Goal: Find specific page/section: Find specific page/section

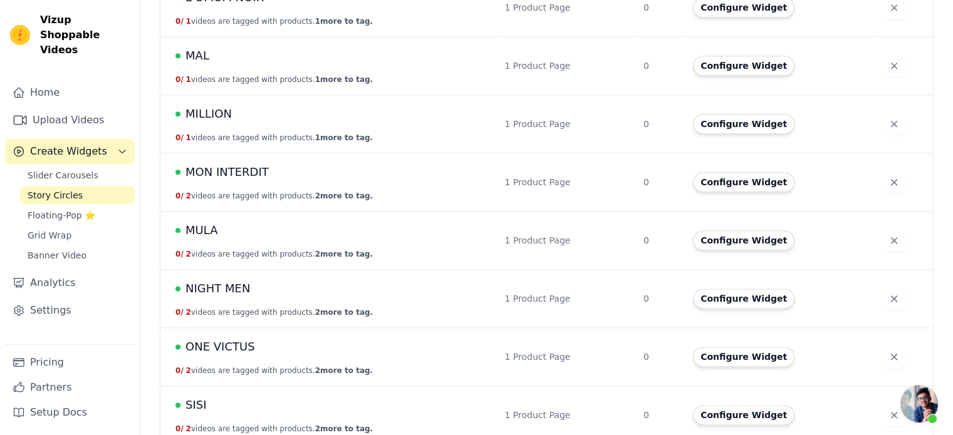
scroll to position [132, 0]
click at [228, 180] on td "MON INTERDIT 0 / 2 videos are tagged with products. 2 more to tag." at bounding box center [328, 182] width 336 height 58
click at [233, 172] on span "MON INTERDIT" at bounding box center [226, 173] width 83 height 18
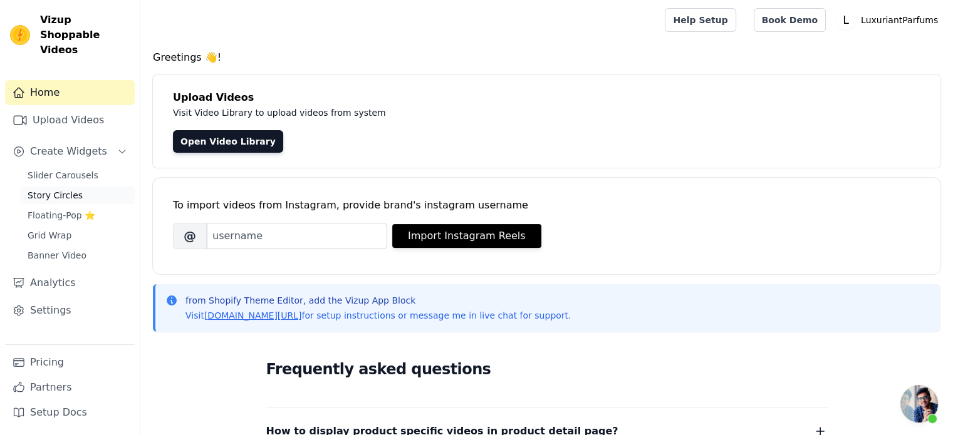
scroll to position [132, 0]
click at [60, 189] on span "Story Circles" at bounding box center [55, 195] width 55 height 13
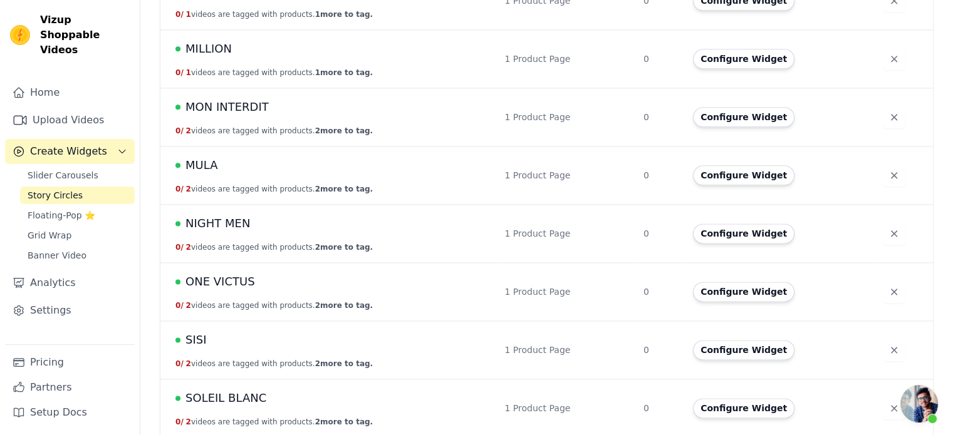
scroll to position [1579, 0]
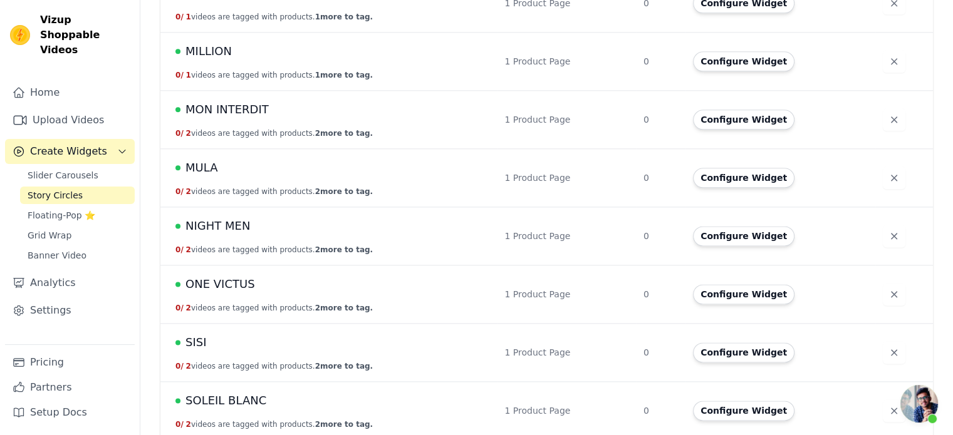
click at [229, 105] on span "MON INTERDIT" at bounding box center [226, 110] width 83 height 18
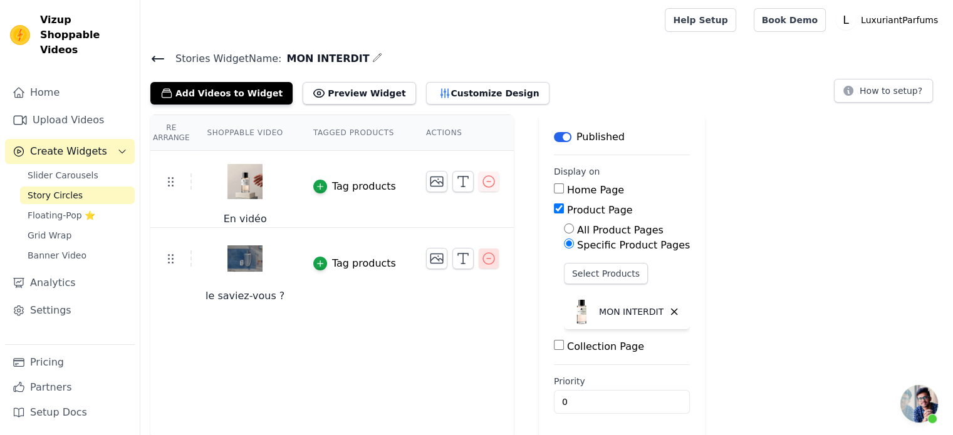
click at [481, 261] on icon "button" at bounding box center [488, 258] width 15 height 15
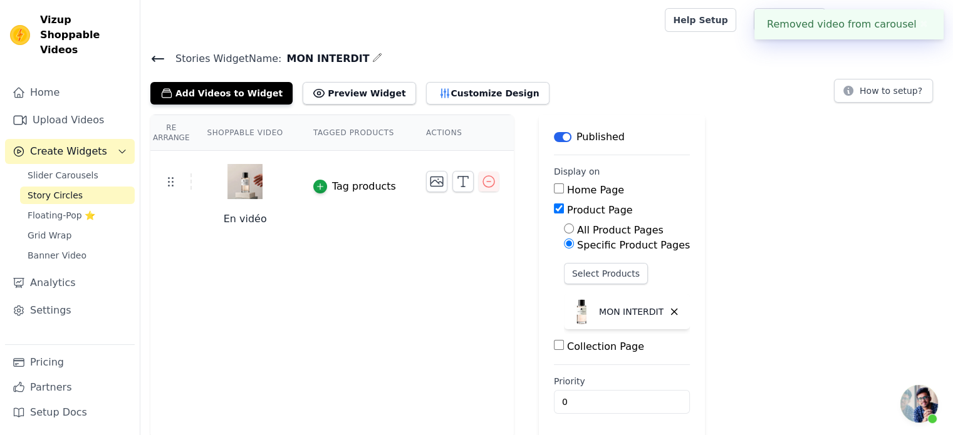
click at [160, 57] on icon at bounding box center [157, 58] width 11 height 5
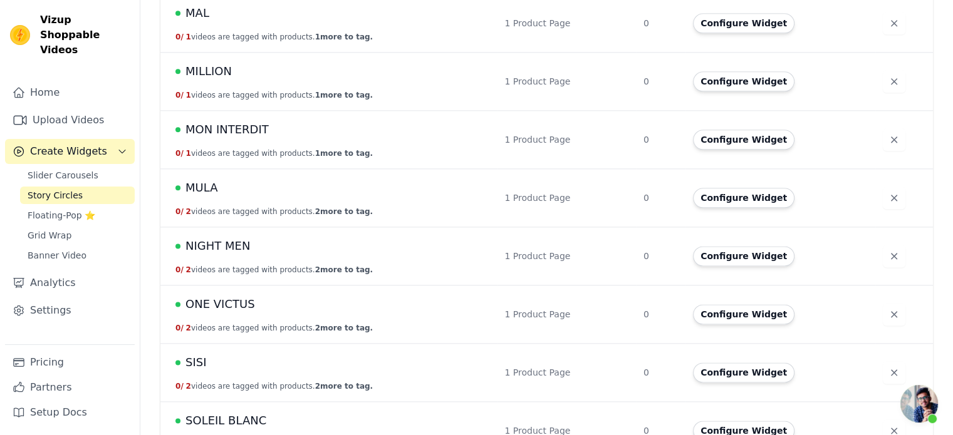
scroll to position [1560, 0]
click at [205, 190] on span "MULA" at bounding box center [201, 187] width 32 height 18
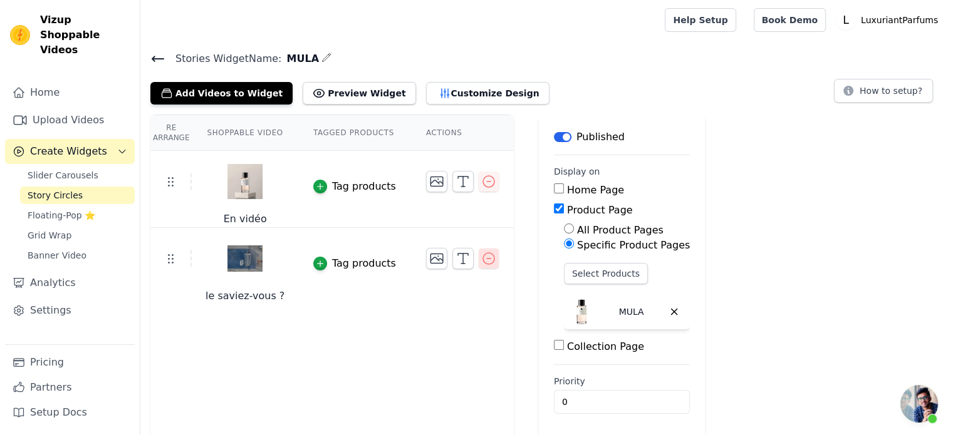
click at [481, 261] on icon "button" at bounding box center [488, 258] width 15 height 15
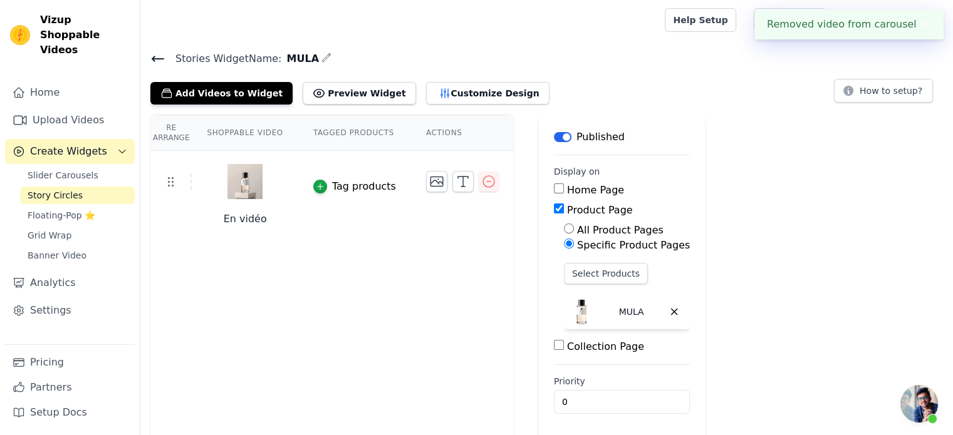
click at [153, 60] on icon at bounding box center [157, 58] width 11 height 5
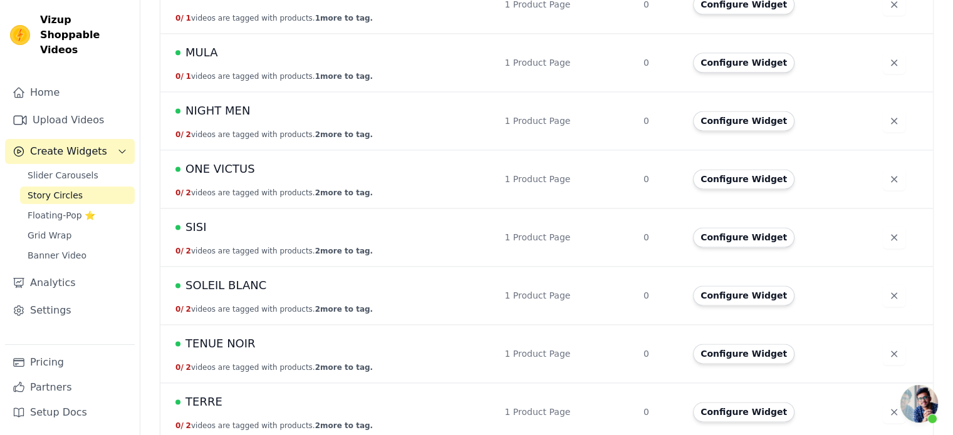
scroll to position [1696, 0]
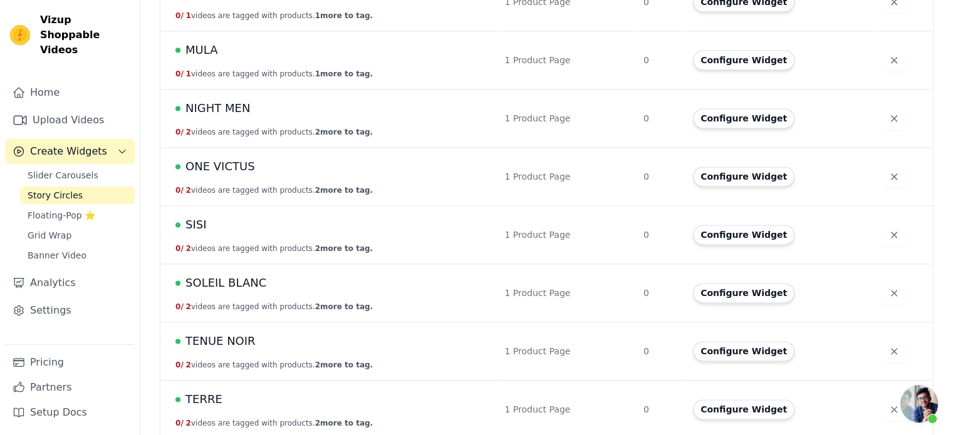
click at [228, 114] on td "NIGHT MEN 0 / 2 videos are tagged with products. 2 more to tag." at bounding box center [328, 119] width 336 height 58
click at [225, 104] on span "NIGHT MEN" at bounding box center [217, 109] width 65 height 18
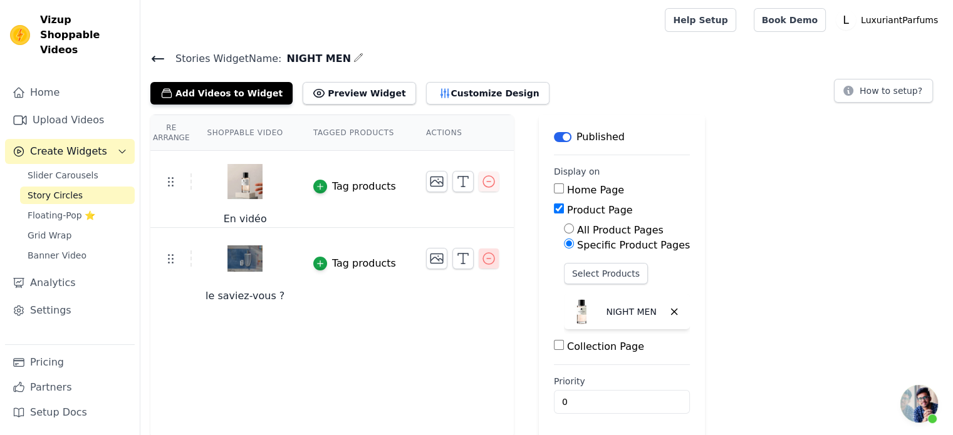
click at [481, 265] on icon "button" at bounding box center [488, 258] width 15 height 15
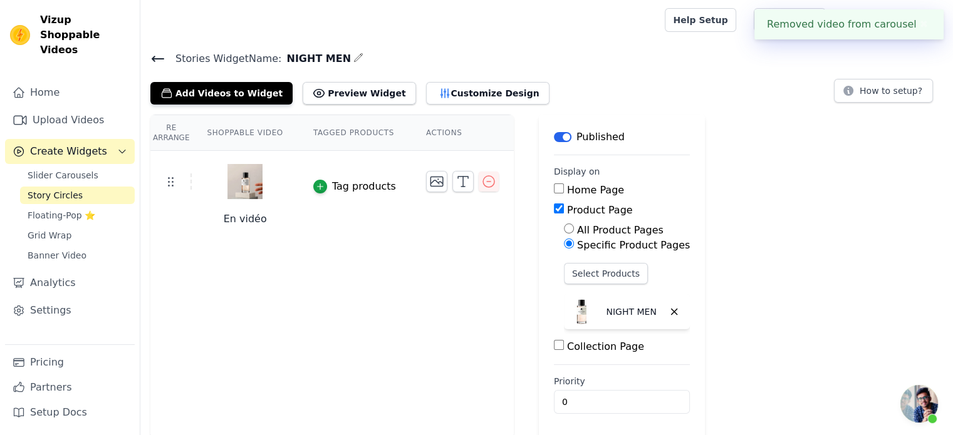
click at [155, 57] on icon at bounding box center [157, 58] width 15 height 15
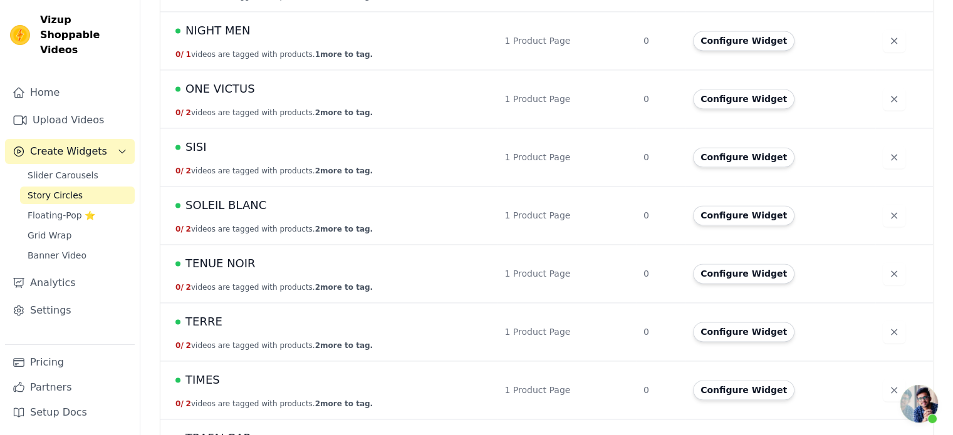
scroll to position [1774, 0]
click at [222, 85] on span "ONE VICTUS" at bounding box center [220, 89] width 70 height 18
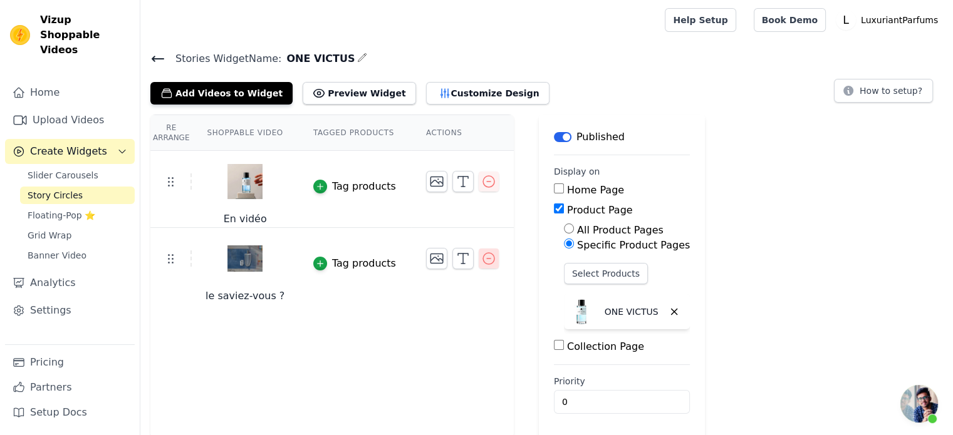
click at [481, 258] on icon "button" at bounding box center [488, 258] width 15 height 15
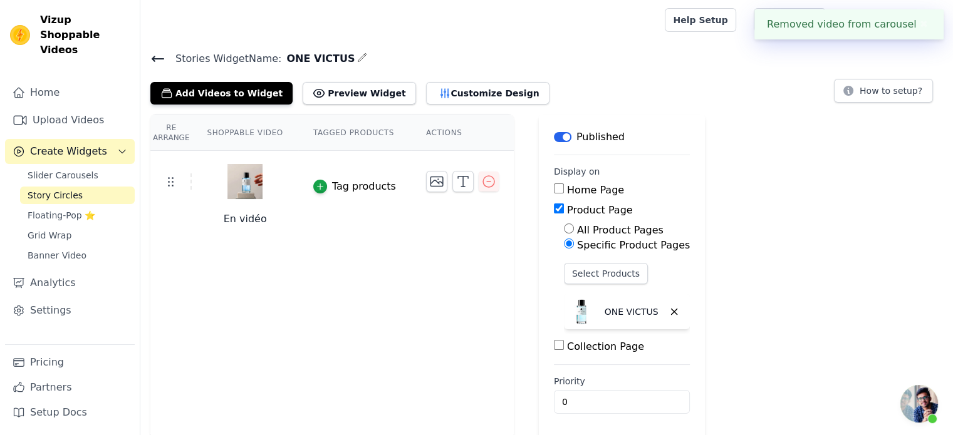
click at [157, 58] on icon at bounding box center [157, 58] width 11 height 5
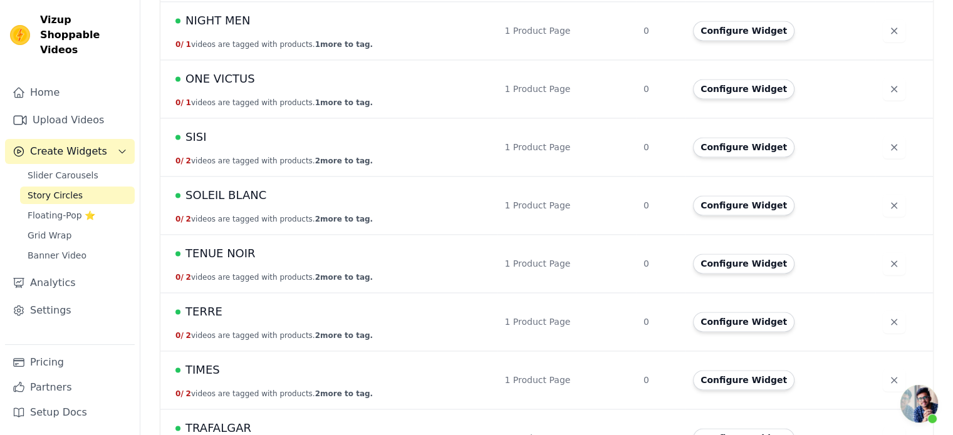
scroll to position [1784, 0]
click at [195, 139] on span "SISI" at bounding box center [195, 137] width 21 height 18
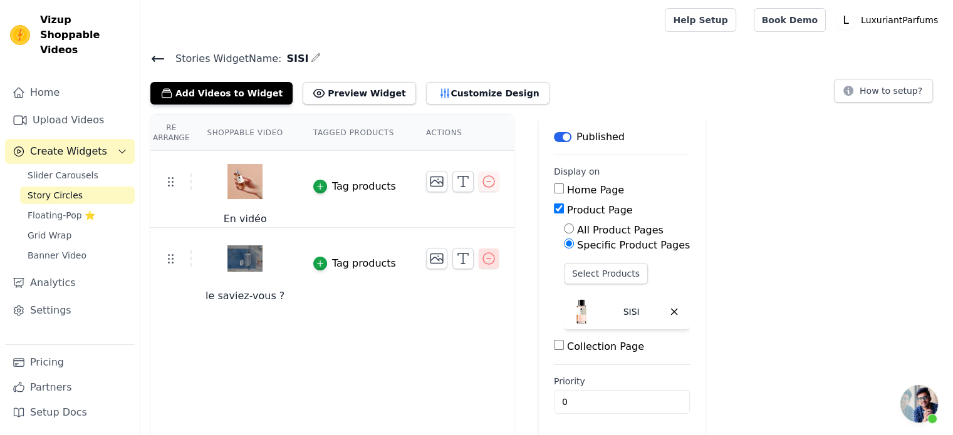
click at [481, 259] on icon "button" at bounding box center [488, 258] width 15 height 15
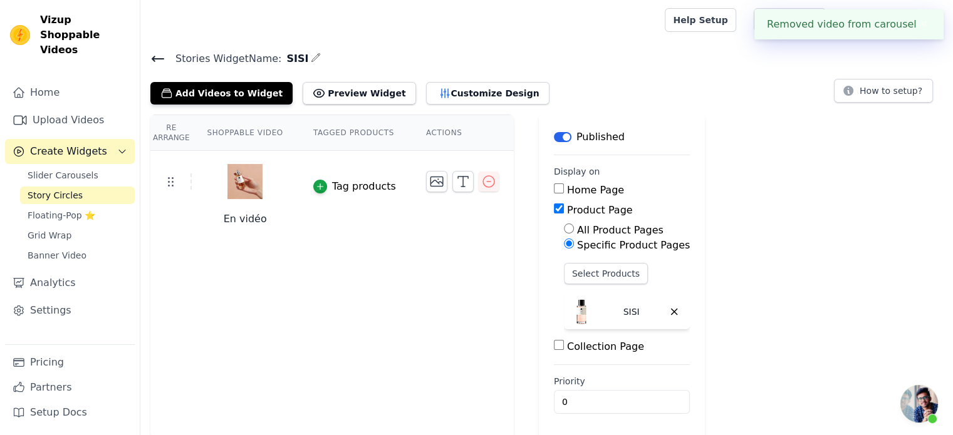
click at [157, 55] on icon at bounding box center [157, 58] width 15 height 15
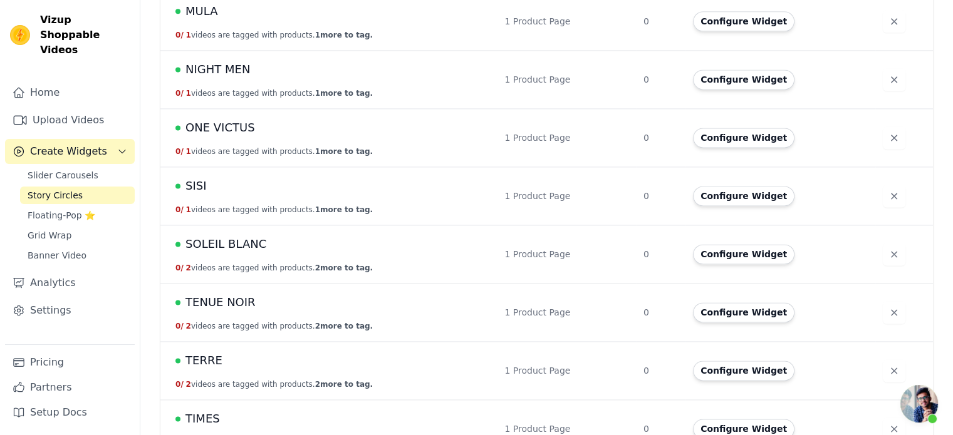
scroll to position [1739, 0]
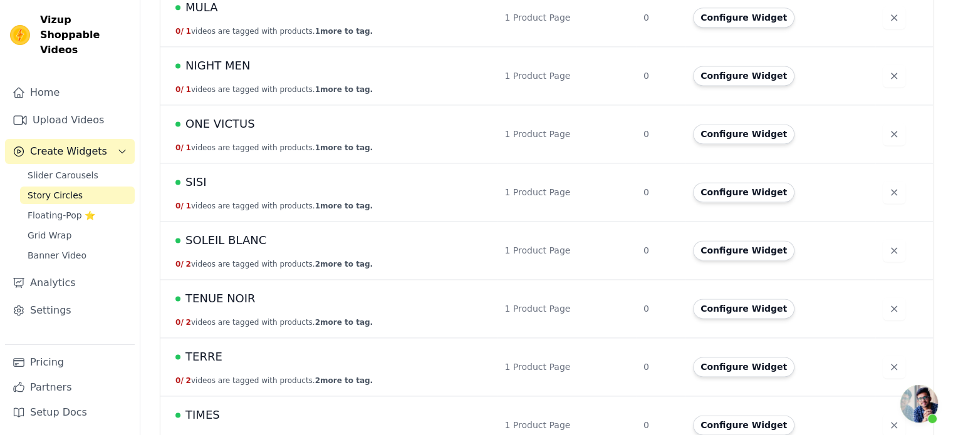
click at [224, 240] on span "SOLEIL BLANC" at bounding box center [225, 241] width 81 height 18
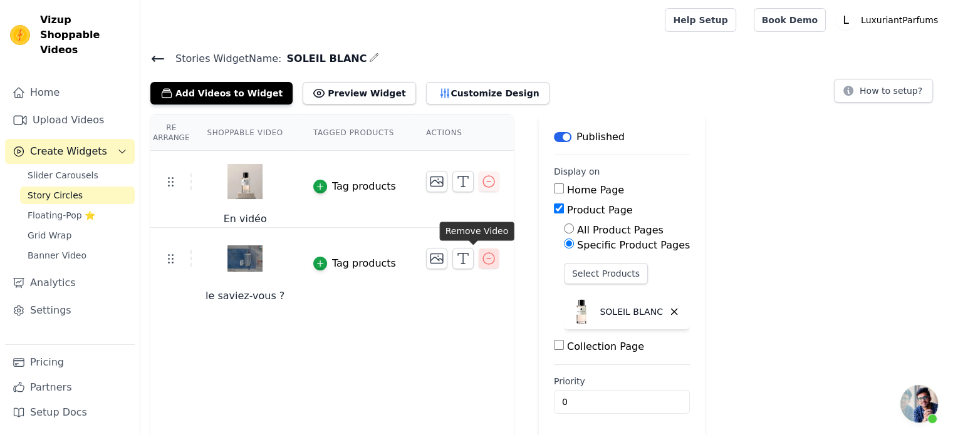
click at [481, 261] on icon "button" at bounding box center [488, 258] width 15 height 15
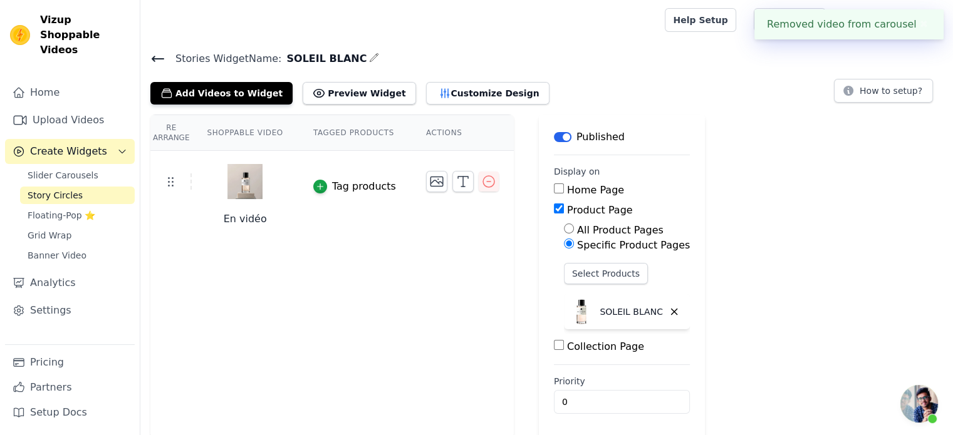
click at [153, 57] on icon at bounding box center [157, 58] width 11 height 5
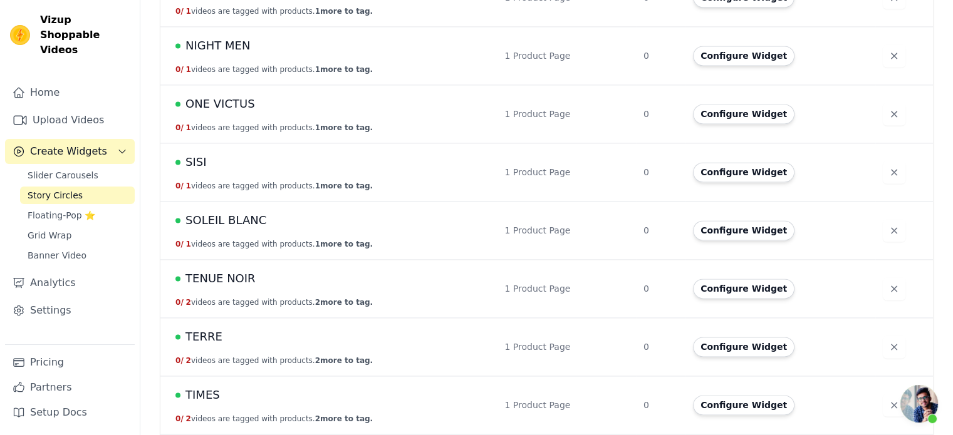
scroll to position [1816, 0]
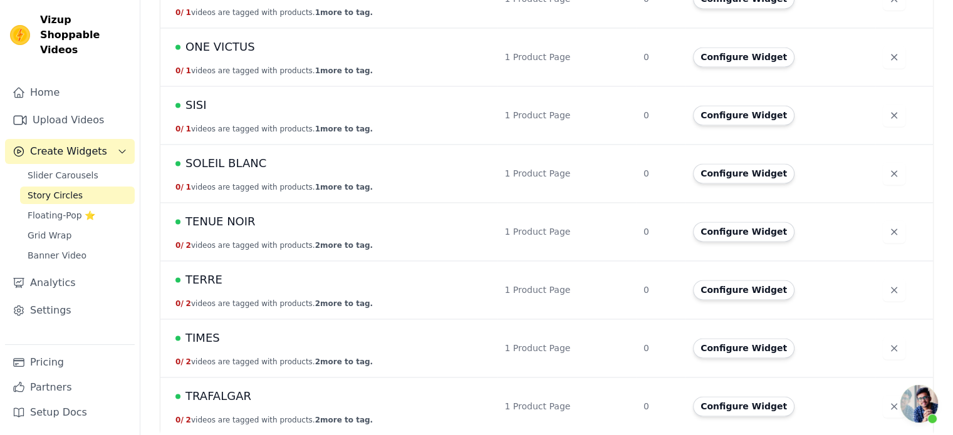
click at [225, 219] on span "TENUE NOIR" at bounding box center [220, 222] width 70 height 18
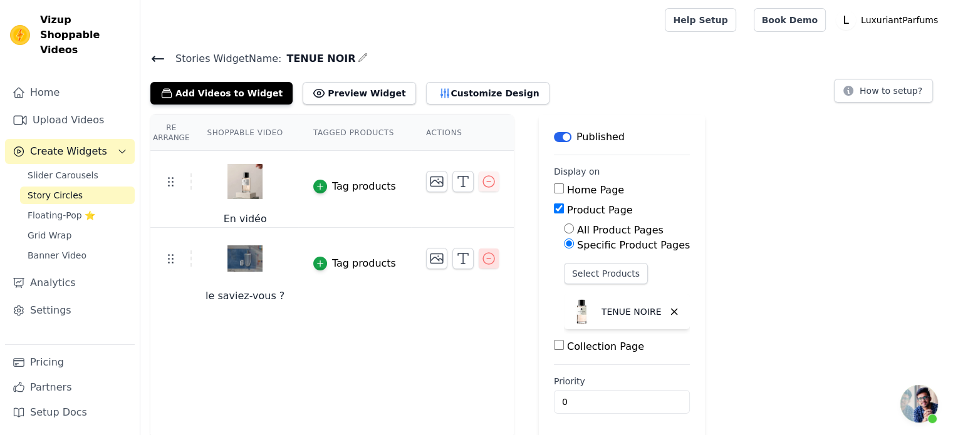
click at [481, 257] on icon "button" at bounding box center [488, 258] width 15 height 15
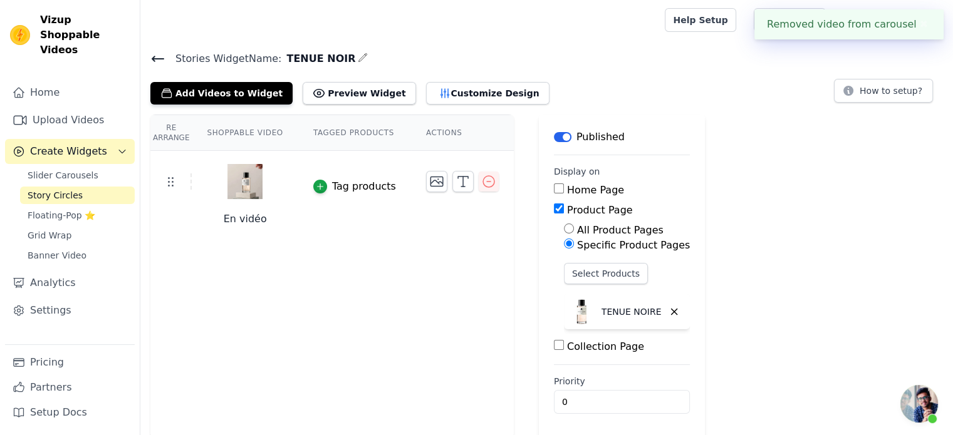
click at [153, 56] on icon at bounding box center [157, 58] width 11 height 5
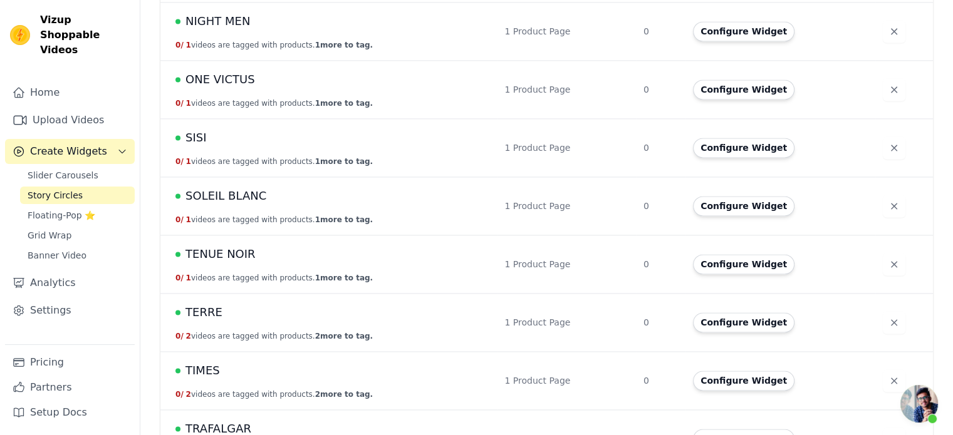
scroll to position [1816, 0]
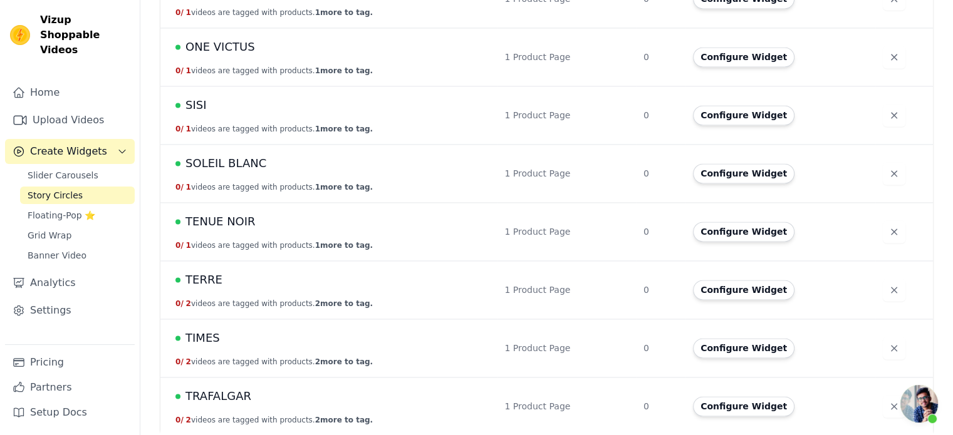
click at [200, 272] on span "TERRE" at bounding box center [203, 280] width 37 height 18
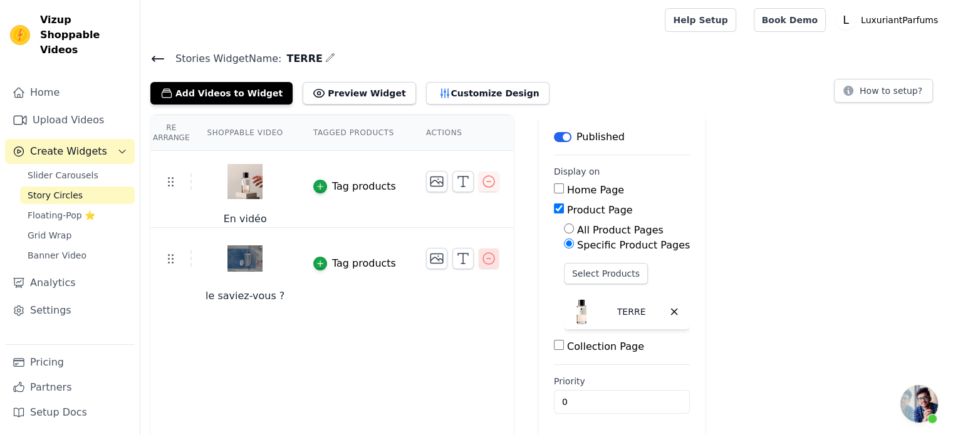
click at [481, 253] on icon "button" at bounding box center [488, 258] width 15 height 15
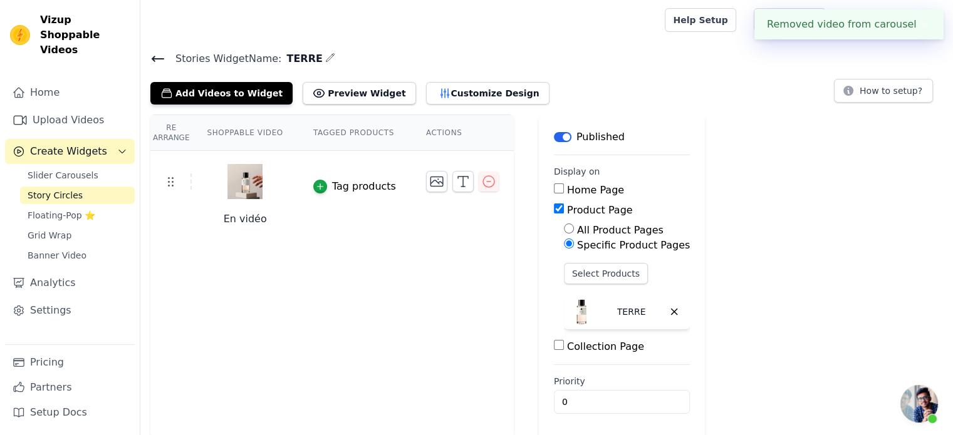
click at [155, 58] on icon at bounding box center [157, 58] width 11 height 5
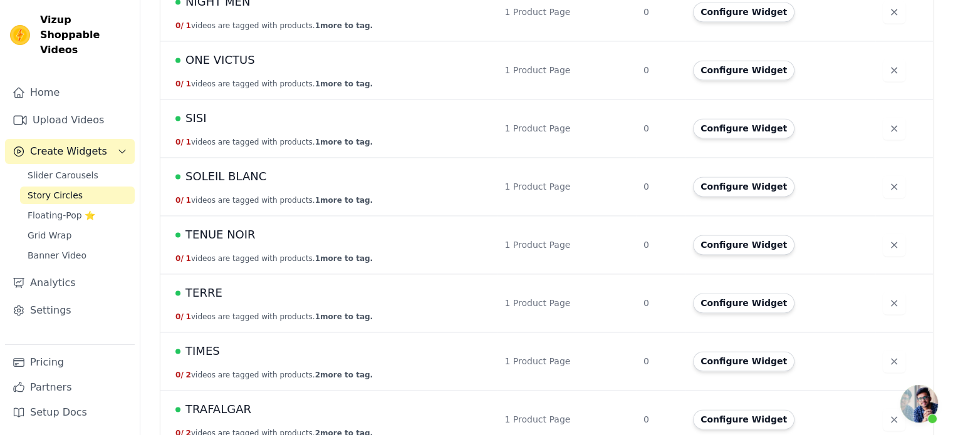
scroll to position [1816, 0]
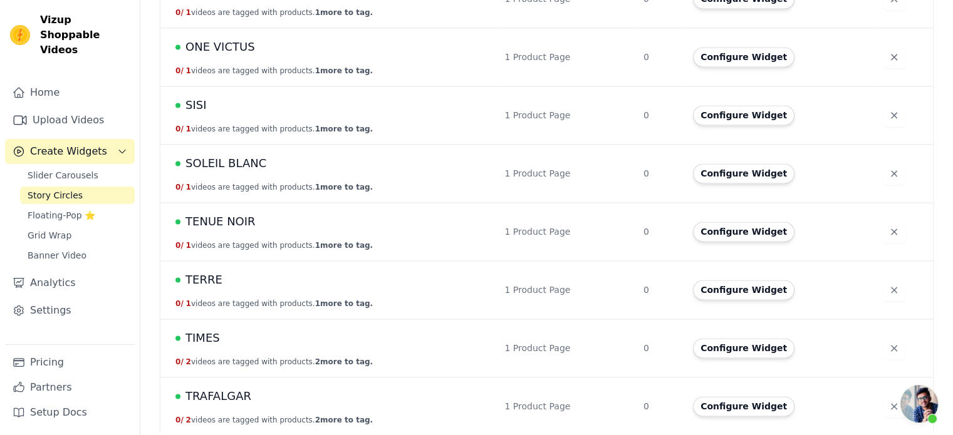
click at [206, 335] on span "TIMES" at bounding box center [202, 339] width 34 height 18
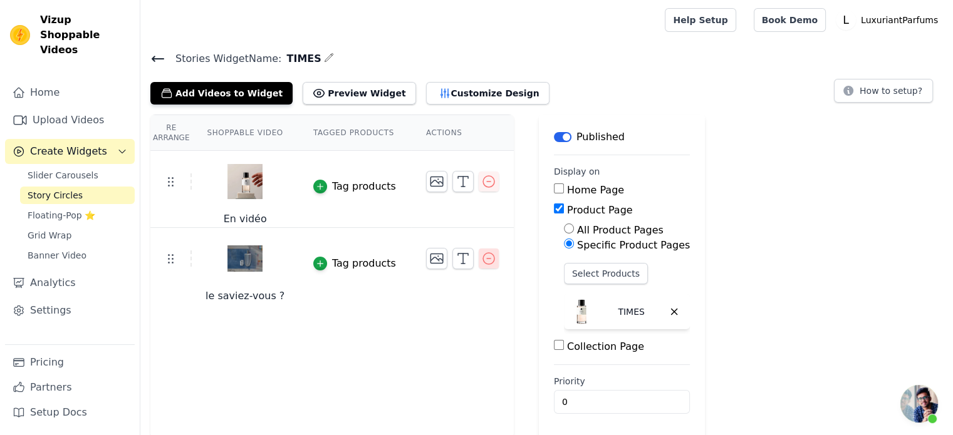
click at [481, 265] on icon "button" at bounding box center [488, 258] width 15 height 15
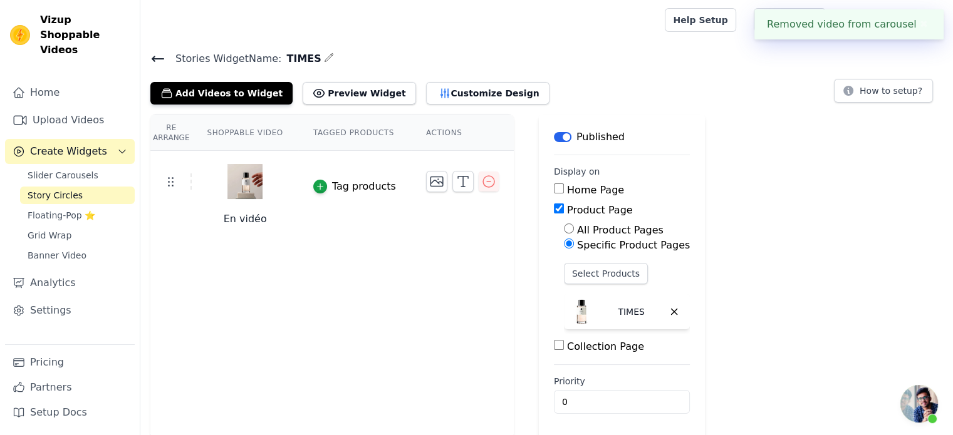
click at [157, 55] on icon at bounding box center [157, 58] width 15 height 15
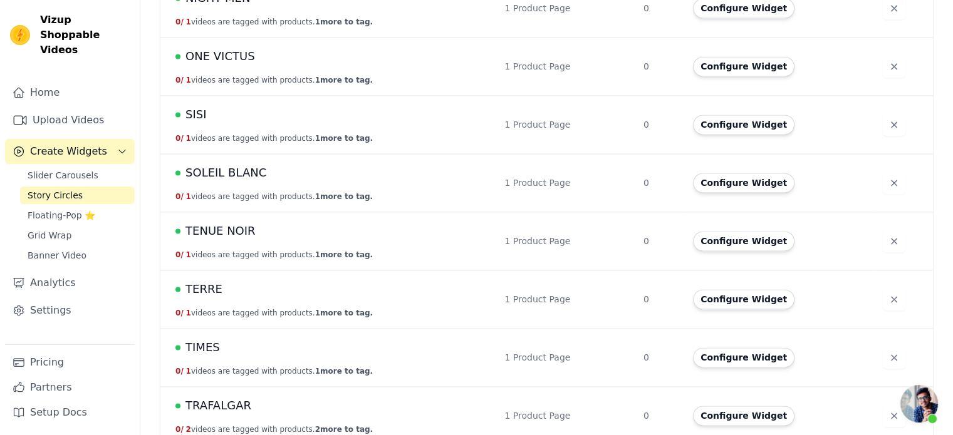
scroll to position [1816, 0]
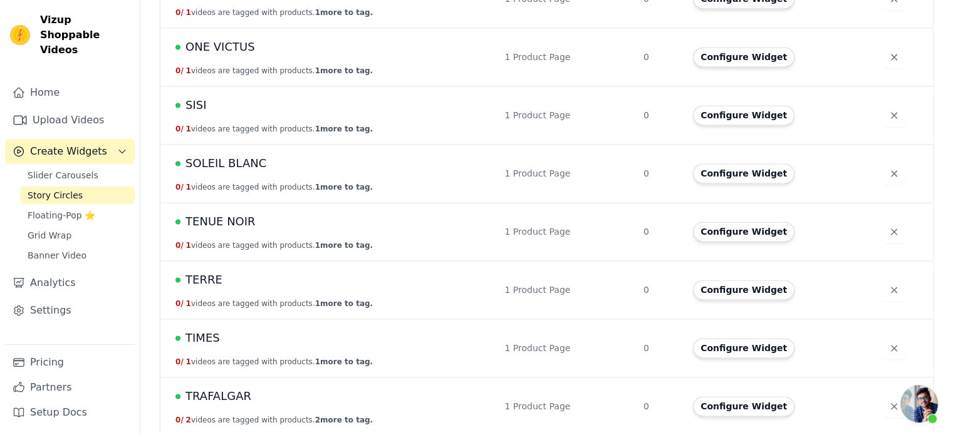
click at [219, 390] on span "TRAFALGAR" at bounding box center [218, 397] width 66 height 18
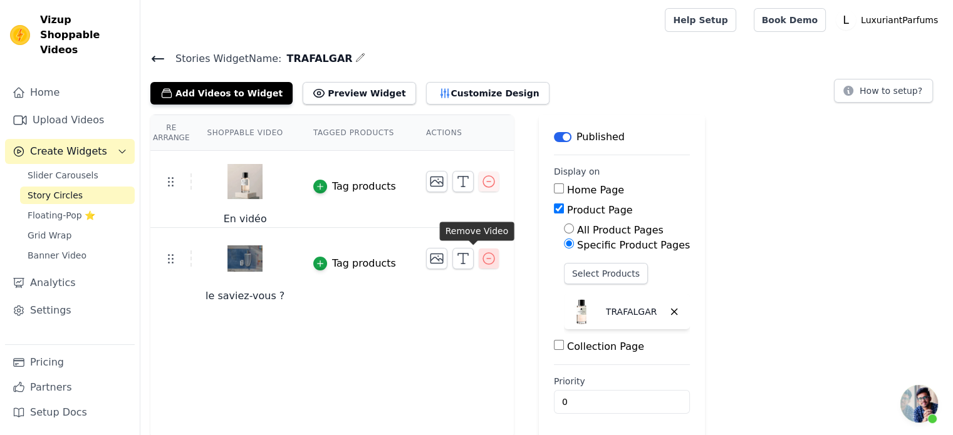
click at [481, 252] on icon "button" at bounding box center [488, 258] width 15 height 15
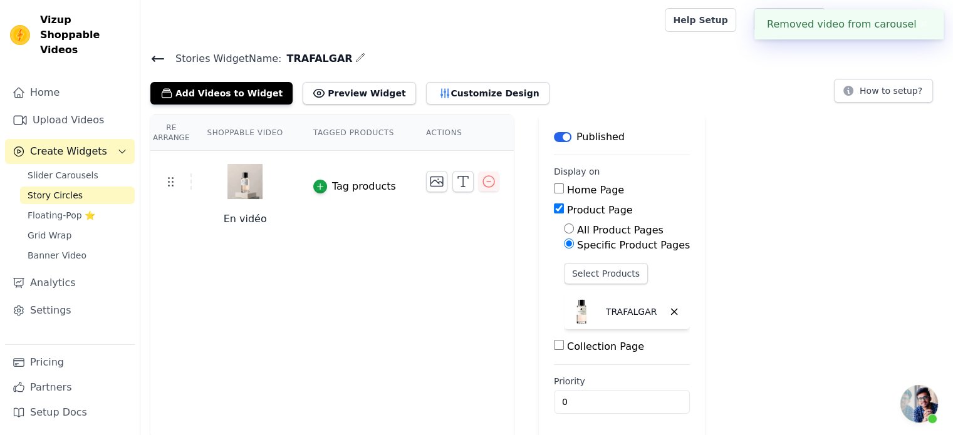
click at [150, 56] on div "Stories Widget Name: TRAFALGAR Add Videos to Widget Preview Widget Customize De…" at bounding box center [546, 77] width 813 height 55
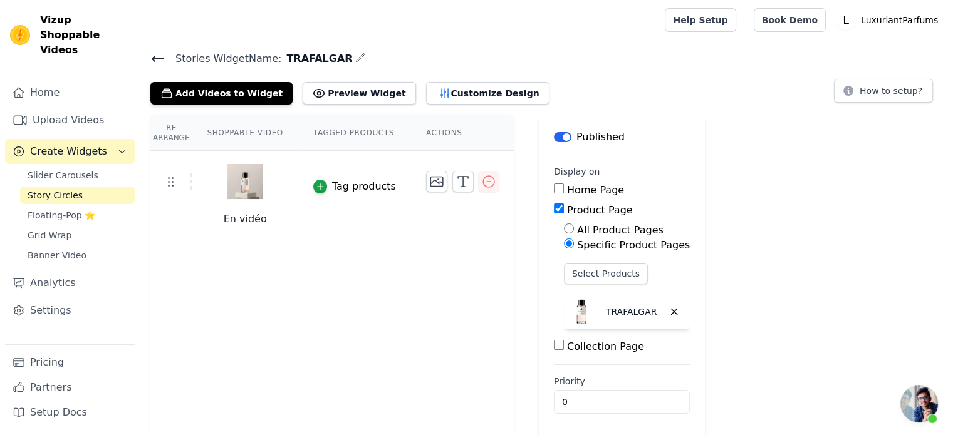
click at [154, 57] on icon at bounding box center [157, 58] width 11 height 5
